Goal: Task Accomplishment & Management: Use online tool/utility

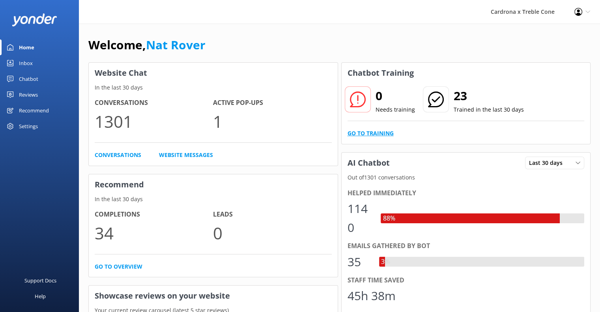
click at [376, 130] on link "Go to Training" at bounding box center [371, 133] width 46 height 9
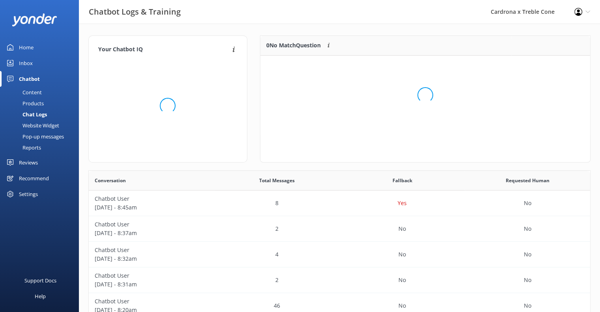
scroll to position [93, 324]
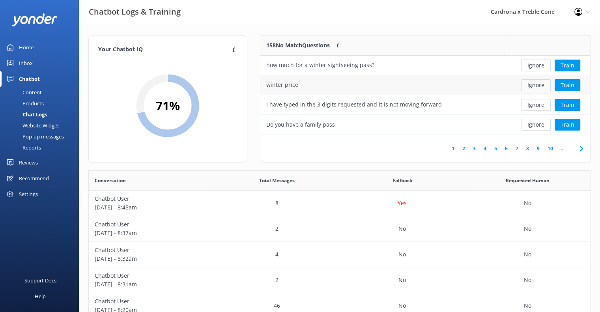
click at [540, 82] on button "Ignore" at bounding box center [536, 85] width 30 height 12
click at [541, 83] on button "Ignore" at bounding box center [536, 85] width 30 height 12
click at [527, 102] on button "Ignore" at bounding box center [536, 105] width 30 height 12
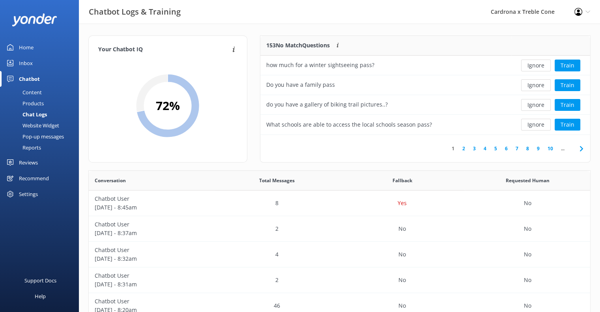
click at [527, 102] on button "Ignore" at bounding box center [536, 105] width 30 height 12
